Goal: Check status

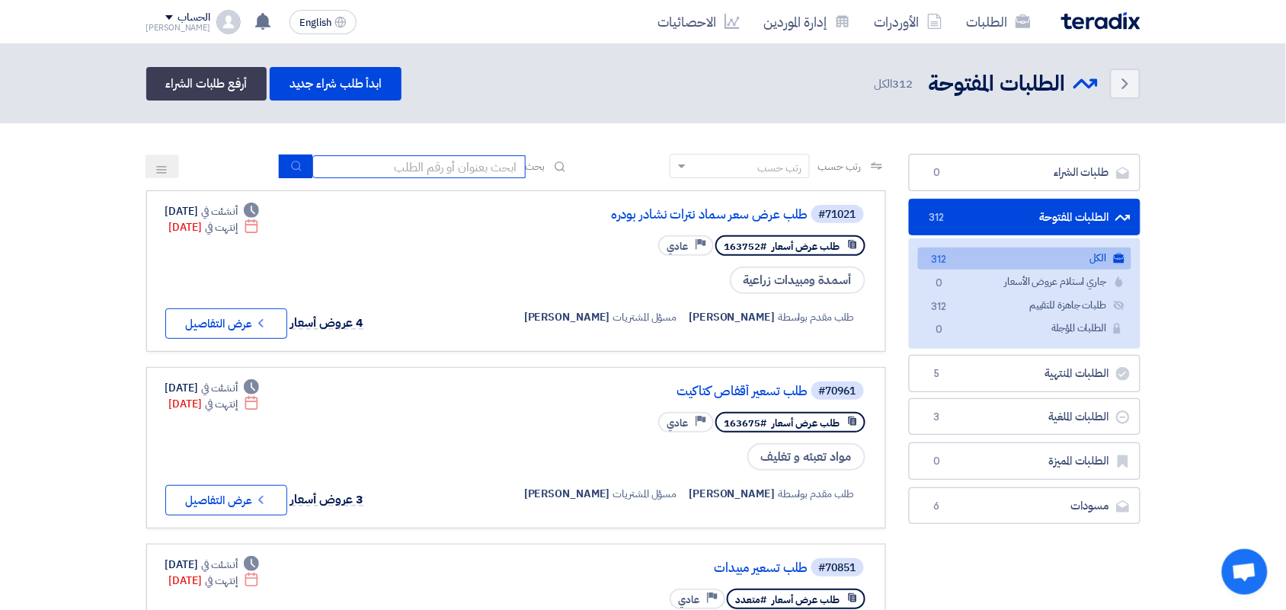
click at [389, 168] on input at bounding box center [418, 166] width 213 height 23
click at [383, 165] on input at bounding box center [418, 166] width 213 height 23
drag, startPoint x: 383, startPoint y: 165, endPoint x: 328, endPoint y: 158, distance: 55.3
click at [328, 158] on input at bounding box center [418, 166] width 213 height 23
paste input "65594"
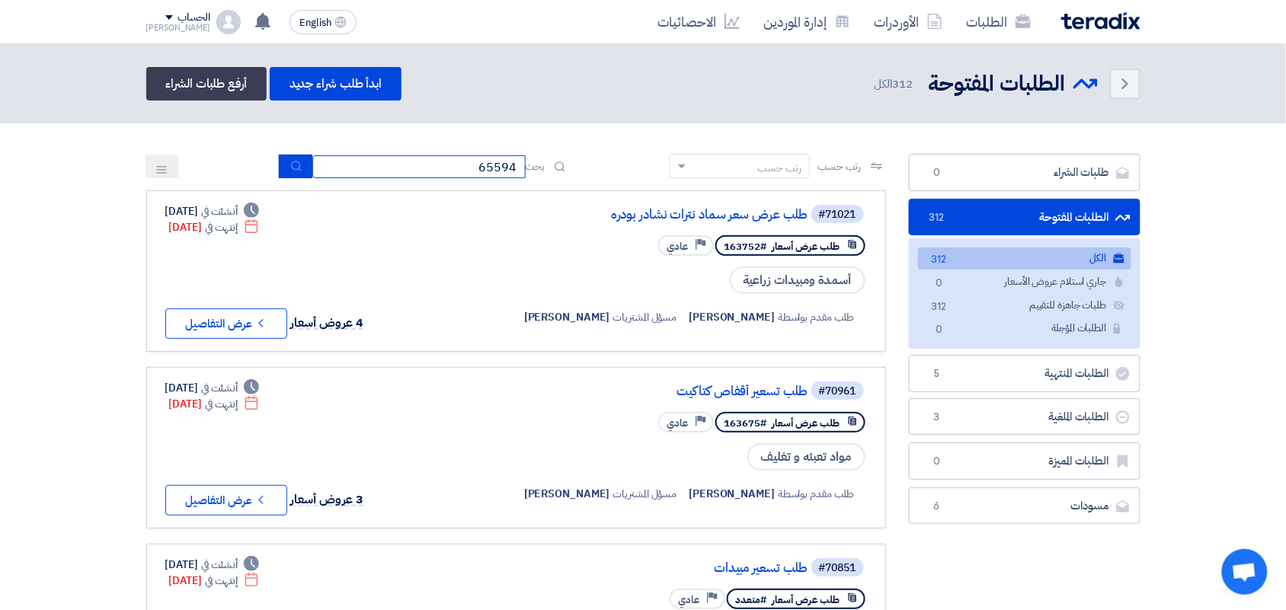
type input "65594"
click at [292, 161] on use "submit" at bounding box center [296, 166] width 10 height 10
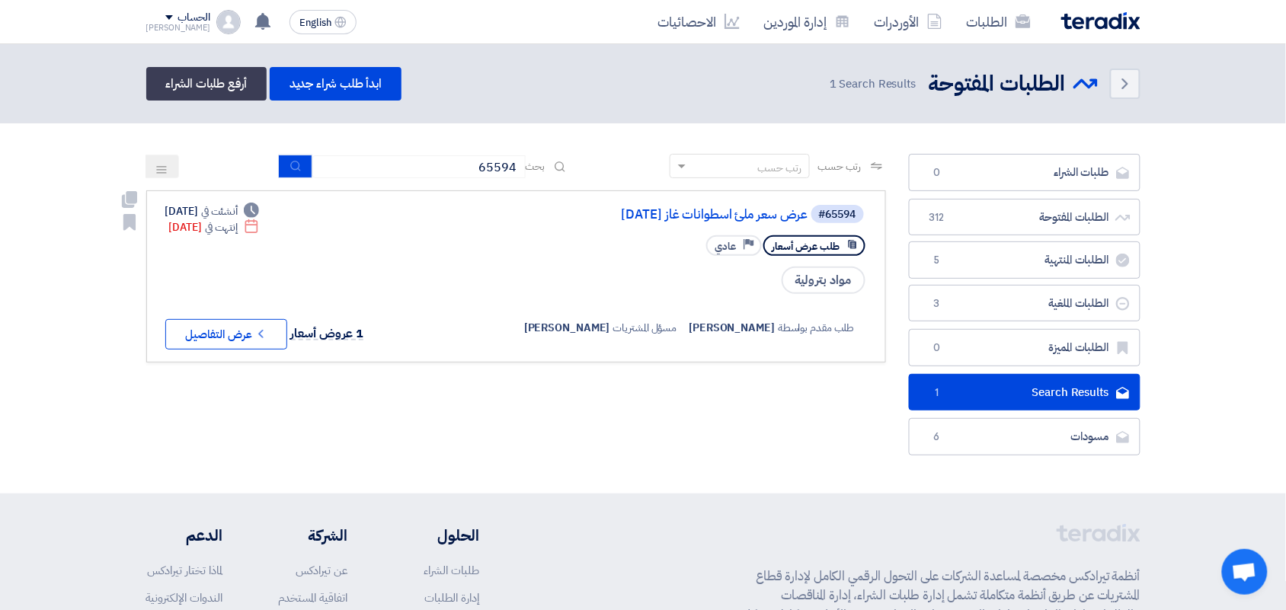
click at [256, 330] on icon "Check details" at bounding box center [261, 334] width 14 height 14
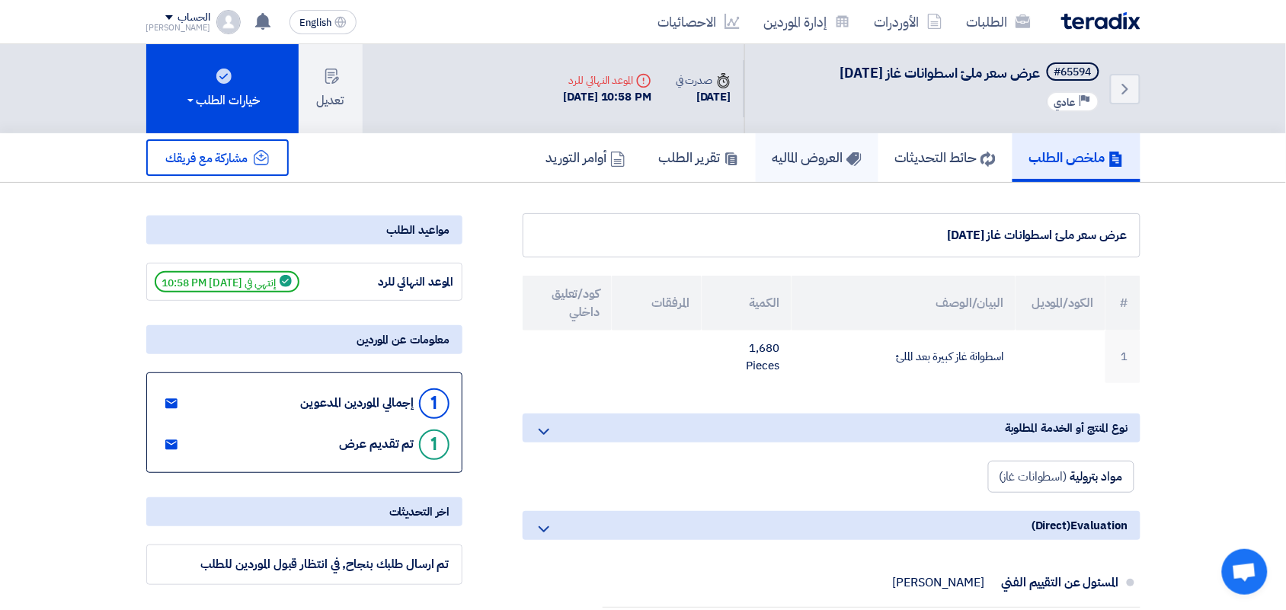
click at [818, 154] on h5 "العروض الماليه" at bounding box center [817, 158] width 89 height 18
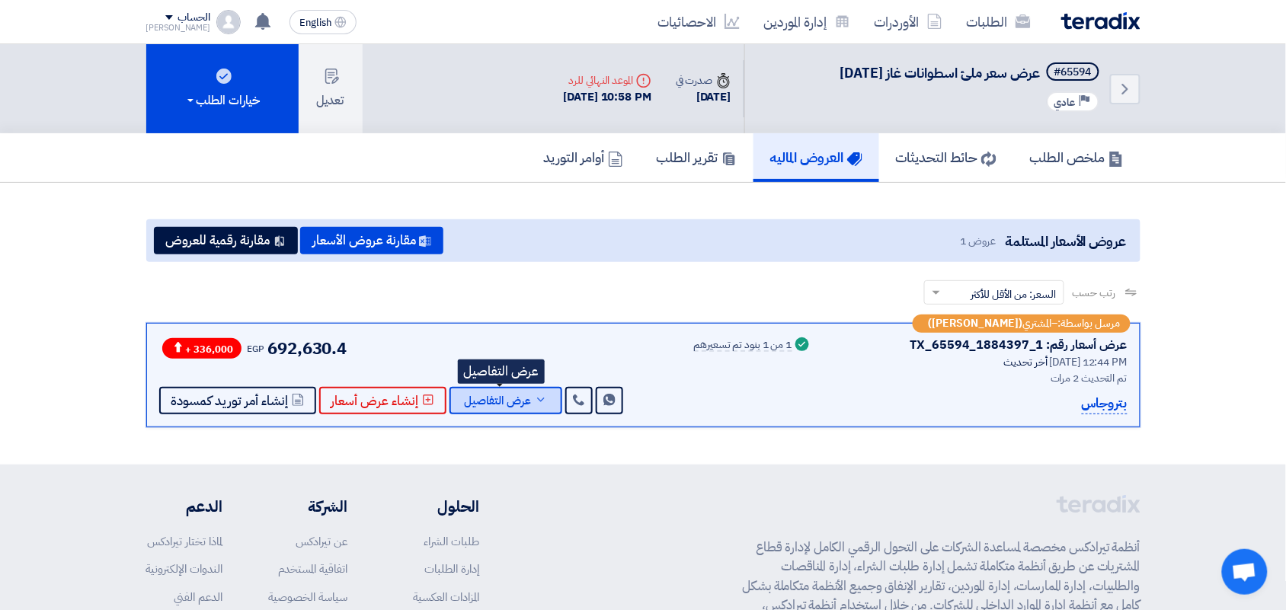
click at [519, 399] on span "عرض التفاصيل" at bounding box center [498, 401] width 67 height 11
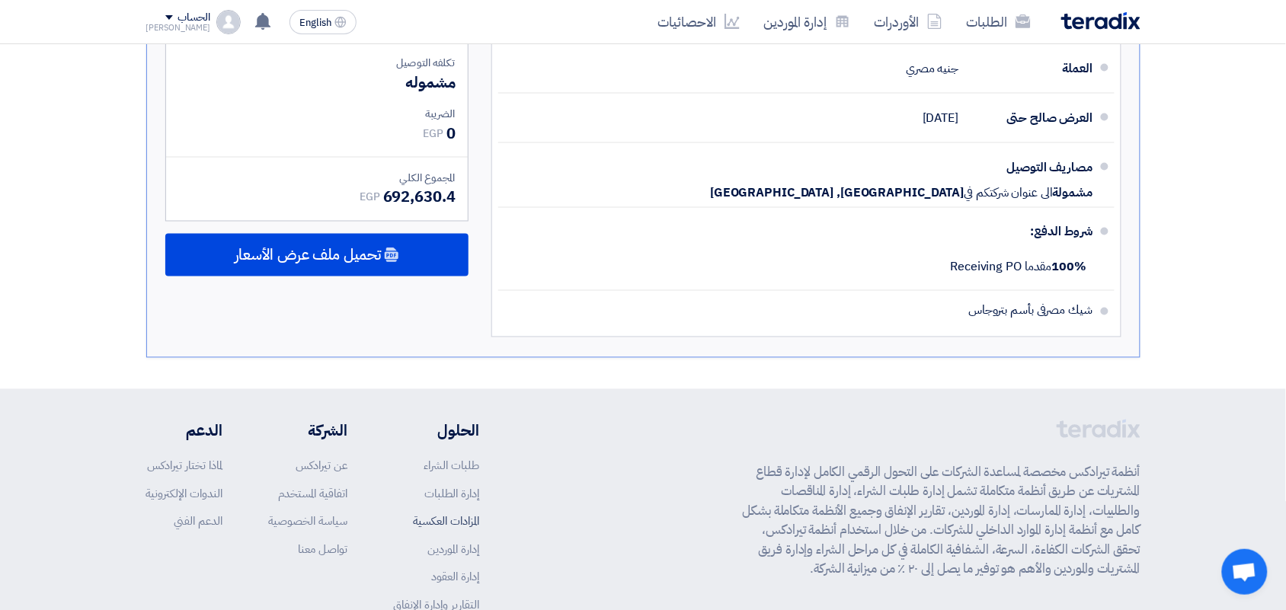
scroll to position [789, 0]
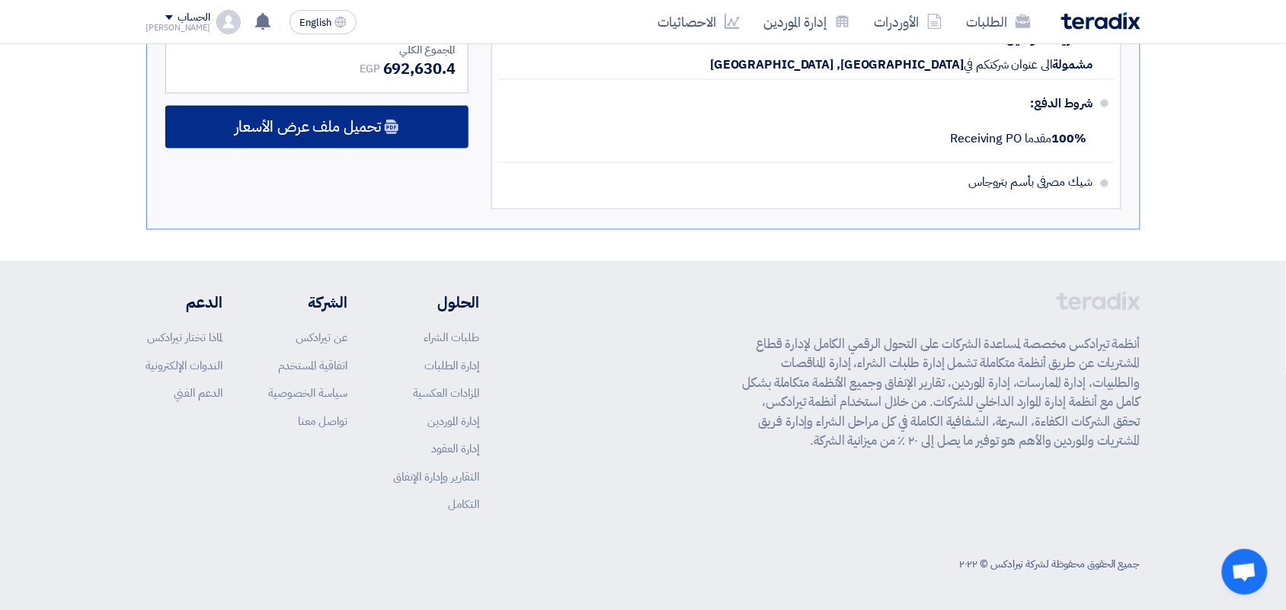
click at [371, 130] on span "تحميل ملف عرض الأسعار" at bounding box center [308, 127] width 146 height 14
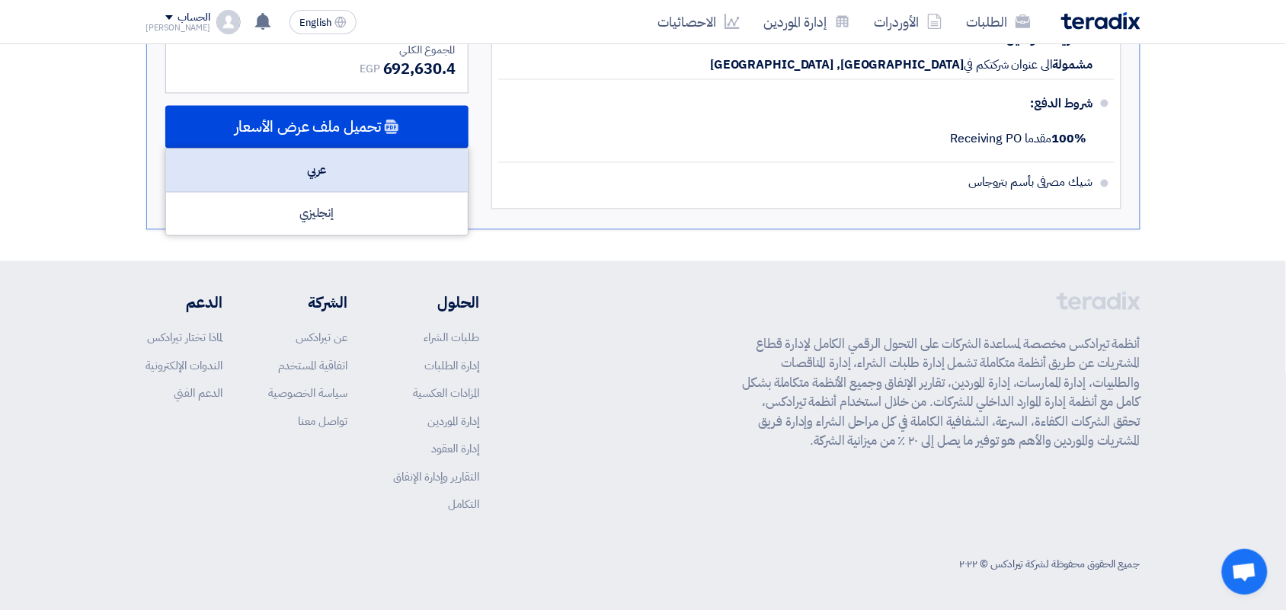
click at [366, 176] on div "عربي" at bounding box center [317, 170] width 302 height 43
